Goal: Navigation & Orientation: Find specific page/section

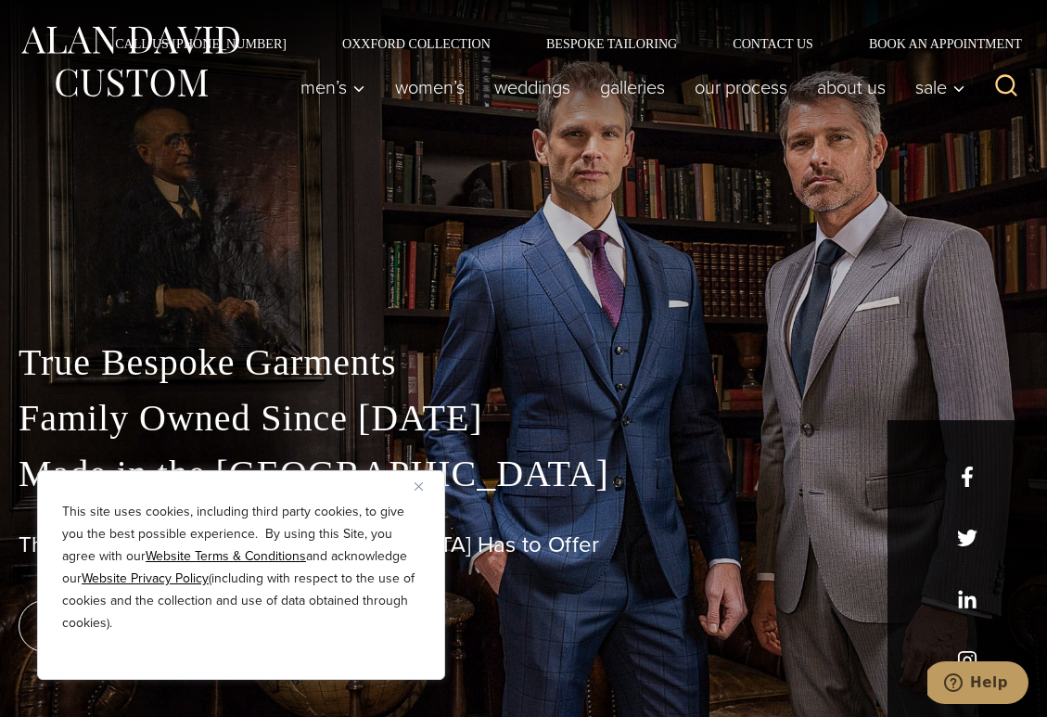
scroll to position [41, 0]
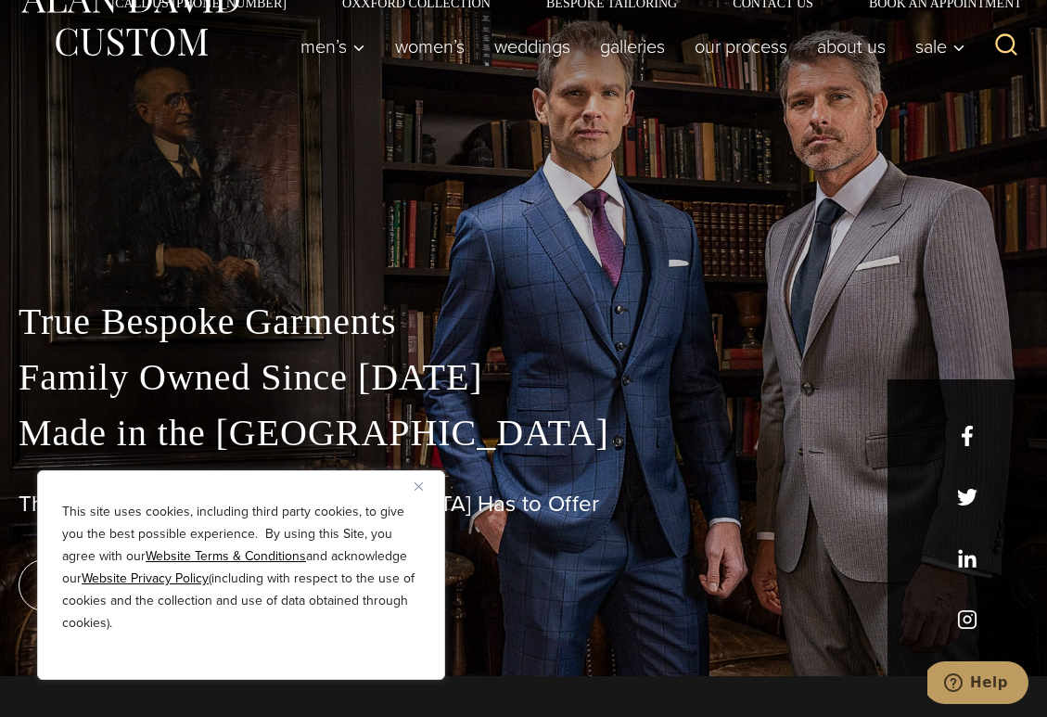
click at [426, 488] on button "Close" at bounding box center [426, 486] width 22 height 22
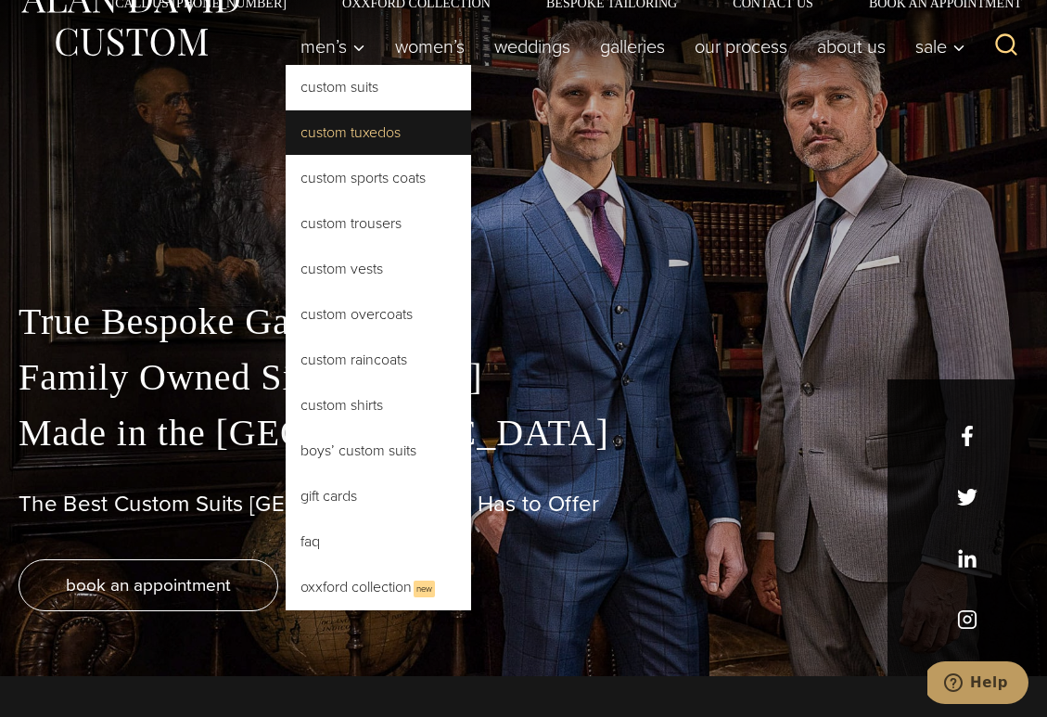
click at [365, 125] on link "Custom Tuxedos" at bounding box center [379, 132] width 186 height 45
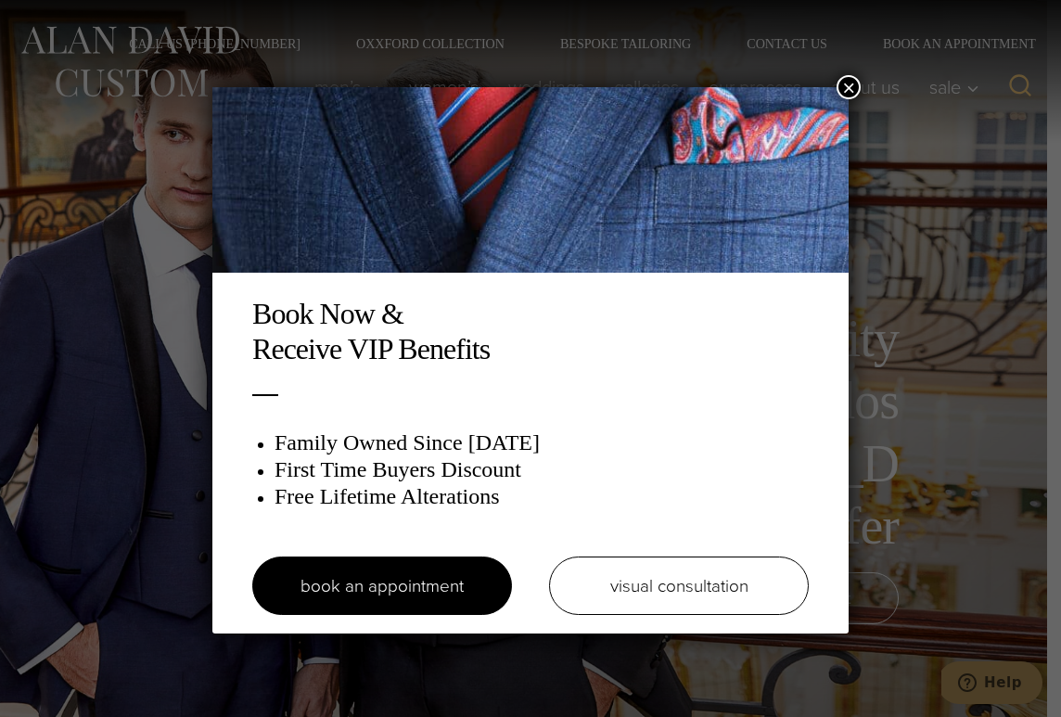
click at [848, 79] on button "×" at bounding box center [849, 87] width 24 height 24
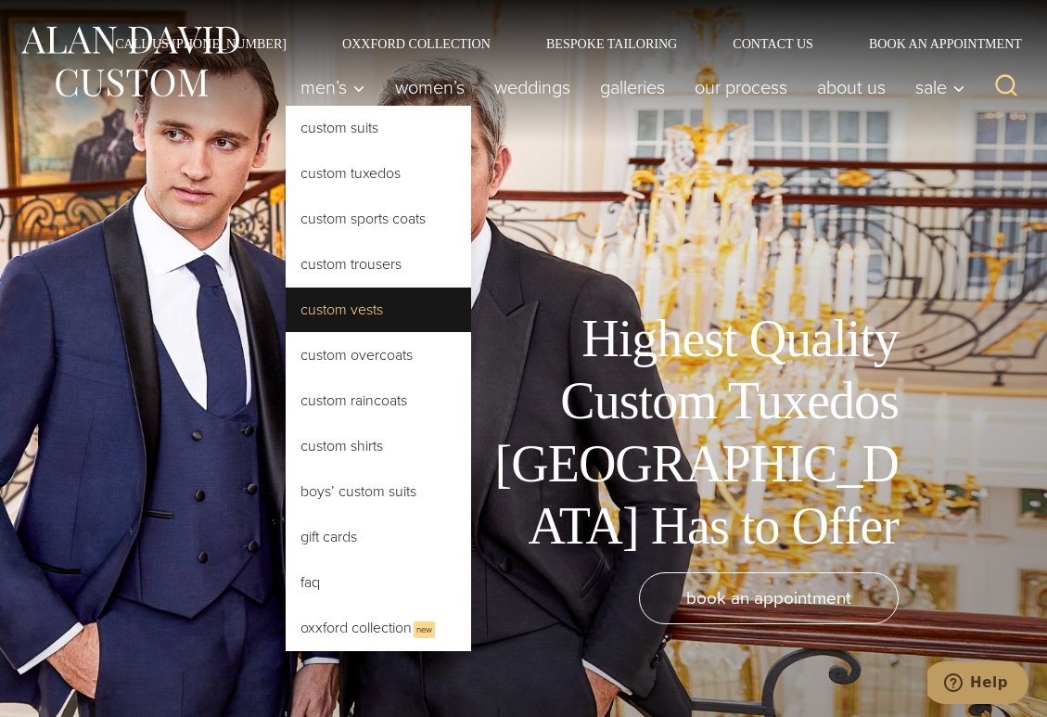
click at [371, 314] on link "Custom Vests" at bounding box center [379, 310] width 186 height 45
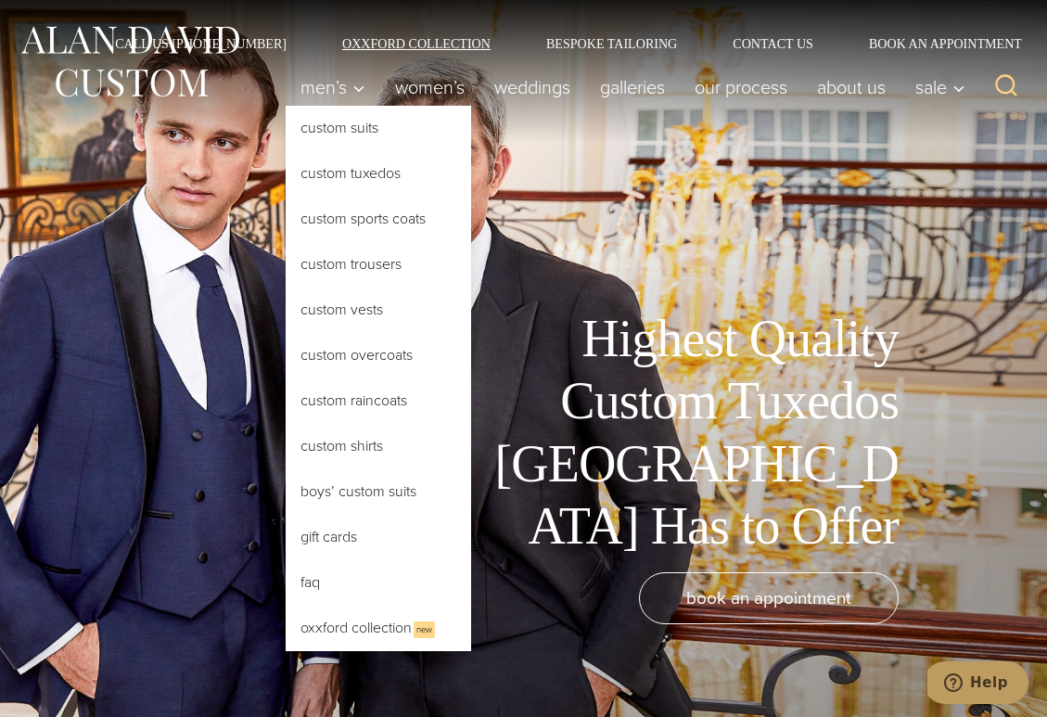
click at [425, 42] on link "Oxxford Collection" at bounding box center [416, 43] width 204 height 13
